Goal: Task Accomplishment & Management: Use online tool/utility

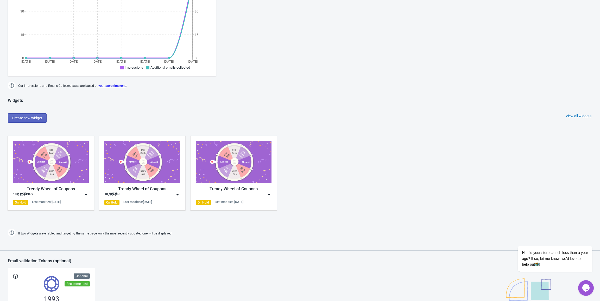
click at [88, 197] on img at bounding box center [86, 194] width 5 height 5
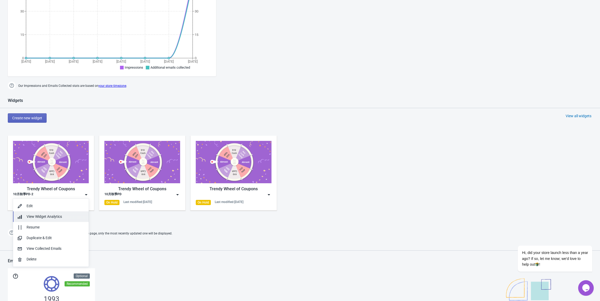
click at [62, 216] on div "View Widget Analytics" at bounding box center [56, 216] width 58 height 5
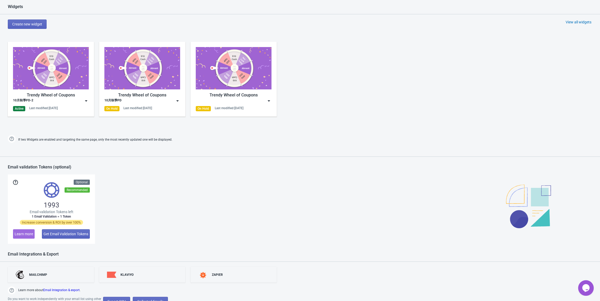
scroll to position [234, 0]
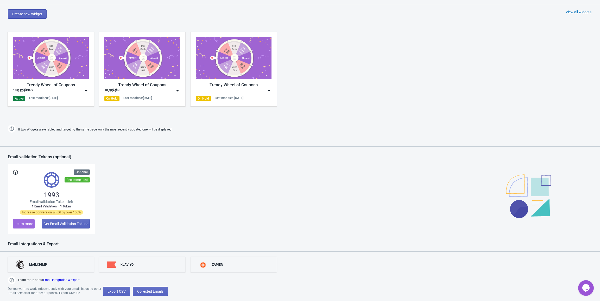
click at [85, 91] on img at bounding box center [86, 90] width 5 height 5
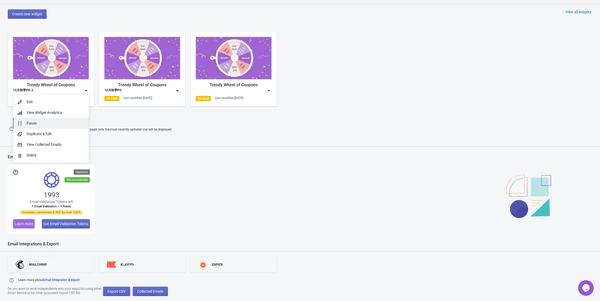
click at [61, 124] on div "Pause" at bounding box center [56, 123] width 58 height 5
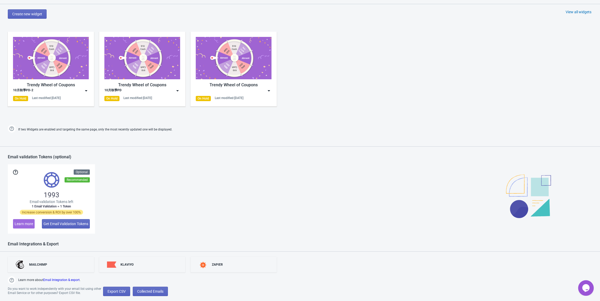
click at [86, 92] on img at bounding box center [86, 90] width 5 height 5
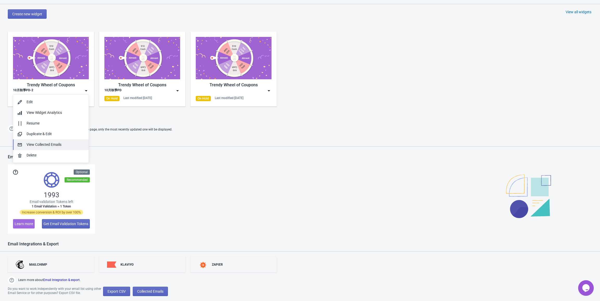
click at [65, 143] on div "View Collected Emails" at bounding box center [56, 144] width 58 height 5
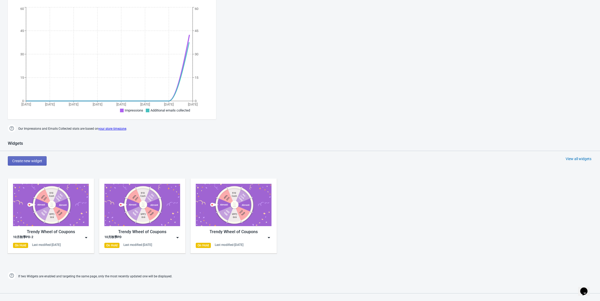
scroll to position [130, 0]
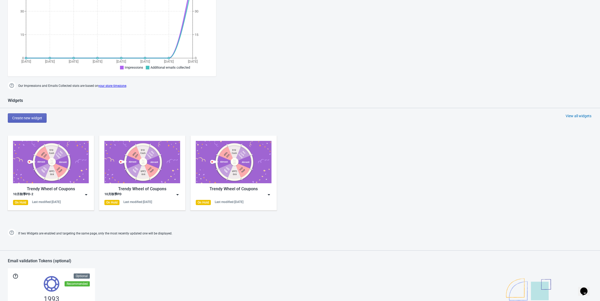
click at [176, 194] on img at bounding box center [177, 194] width 5 height 5
click at [149, 250] on div "View Collected Emails" at bounding box center [147, 248] width 58 height 5
